Goal: Book appointment/travel/reservation

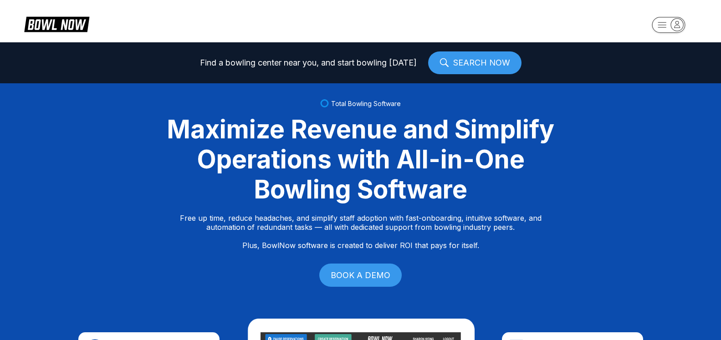
click at [676, 27] on icon "button" at bounding box center [677, 24] width 12 height 12
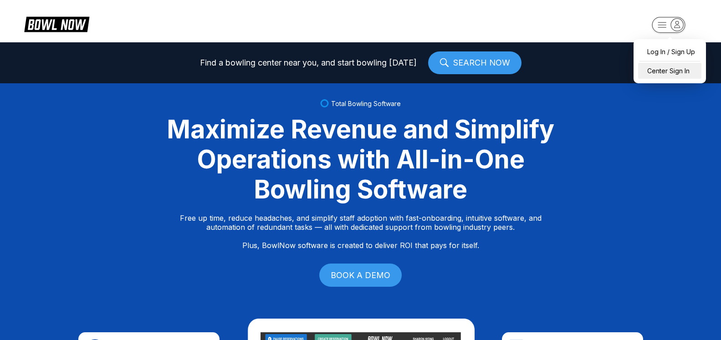
click at [678, 73] on div "Center Sign In" at bounding box center [669, 71] width 63 height 16
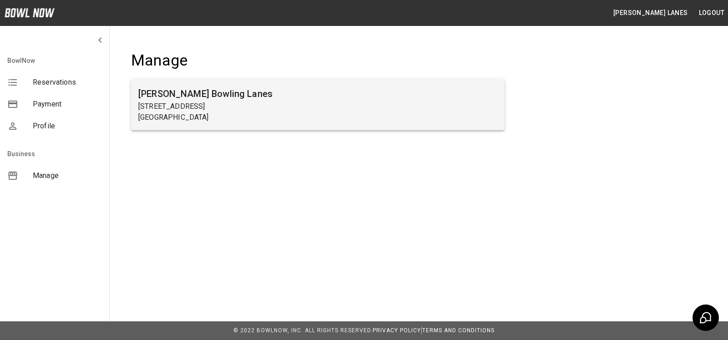
click at [199, 92] on h6 "Sims Bowling Lanes" at bounding box center [317, 93] width 359 height 15
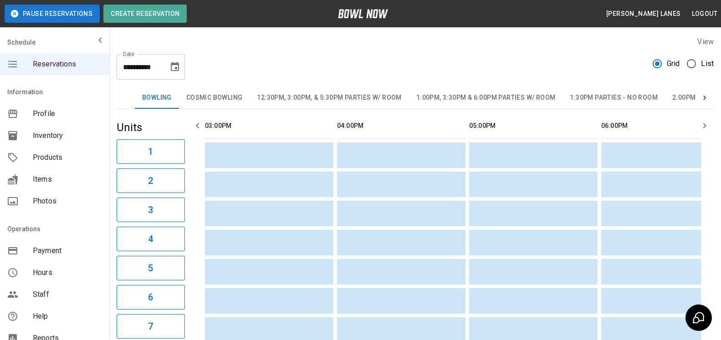
click at [709, 62] on span "List" at bounding box center [707, 63] width 13 height 11
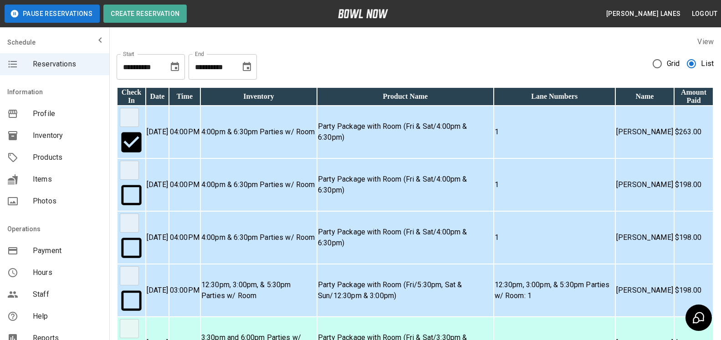
click at [251, 67] on icon "Choose date, selected date is Sep 13, 2025" at bounding box center [246, 66] width 11 height 11
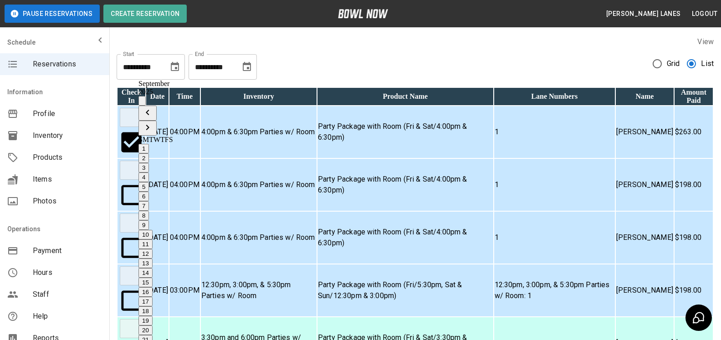
click at [153, 122] on icon "Next month" at bounding box center [147, 127] width 11 height 11
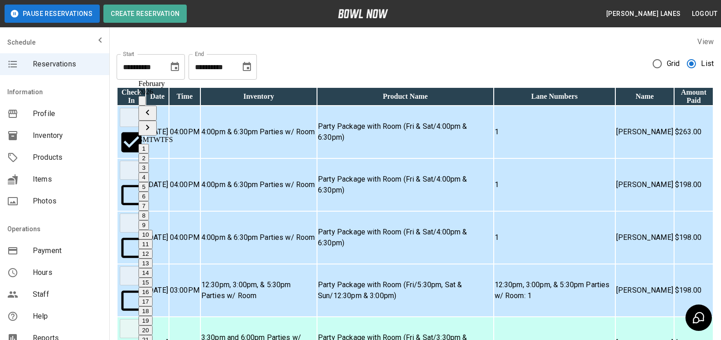
click at [153, 122] on icon "Next month" at bounding box center [147, 127] width 11 height 11
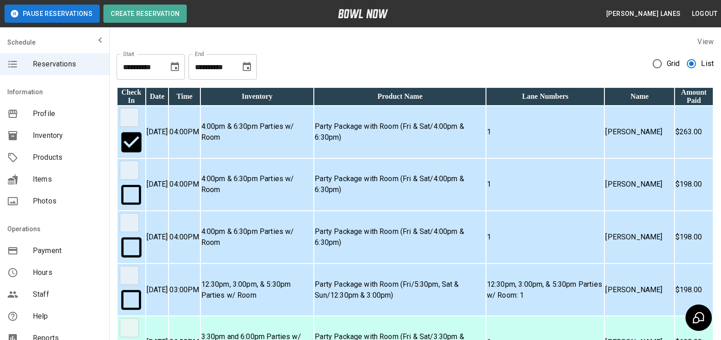
type input "**********"
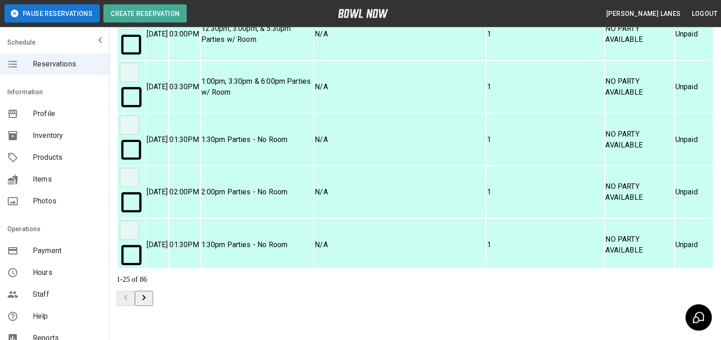
scroll to position [164, 0]
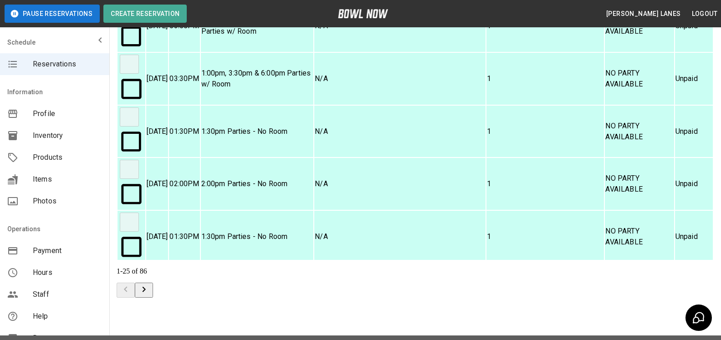
click at [149, 284] on icon "Go to next page" at bounding box center [143, 289] width 11 height 11
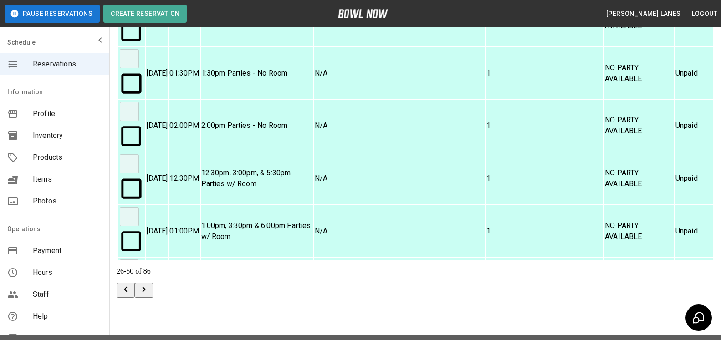
drag, startPoint x: 704, startPoint y: 270, endPoint x: 691, endPoint y: 263, distance: 15.3
click at [149, 284] on icon "Go to next page" at bounding box center [143, 289] width 11 height 11
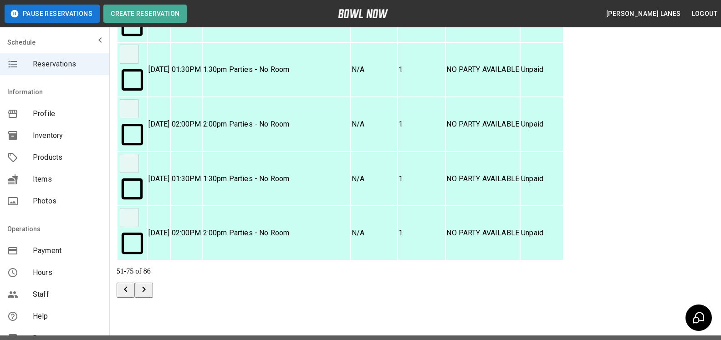
click at [149, 284] on icon "Go to next page" at bounding box center [143, 289] width 11 height 11
